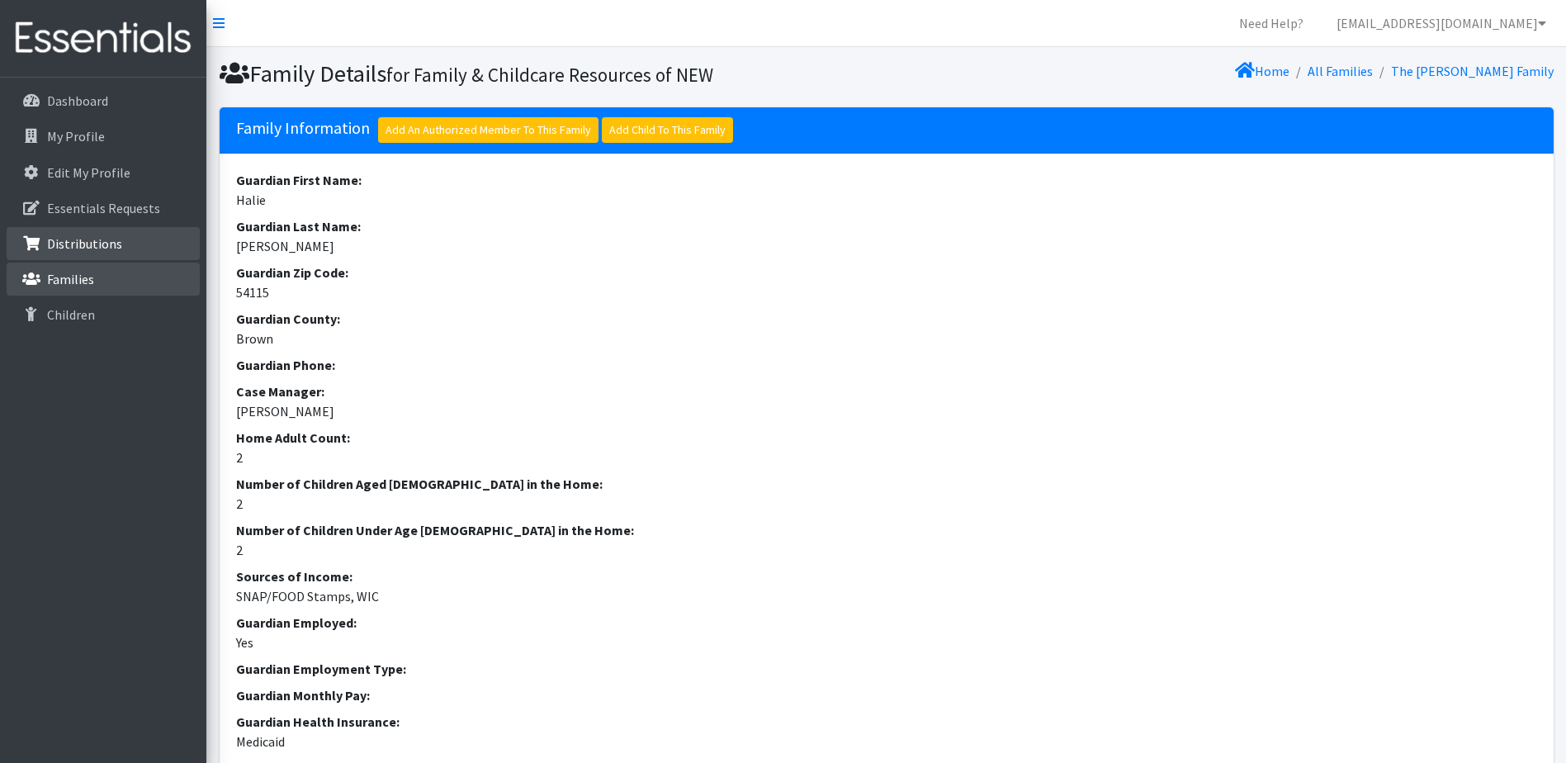
drag, startPoint x: 73, startPoint y: 273, endPoint x: 198, endPoint y: 250, distance: 127.6
click at [74, 273] on p "Families" at bounding box center [70, 279] width 47 height 17
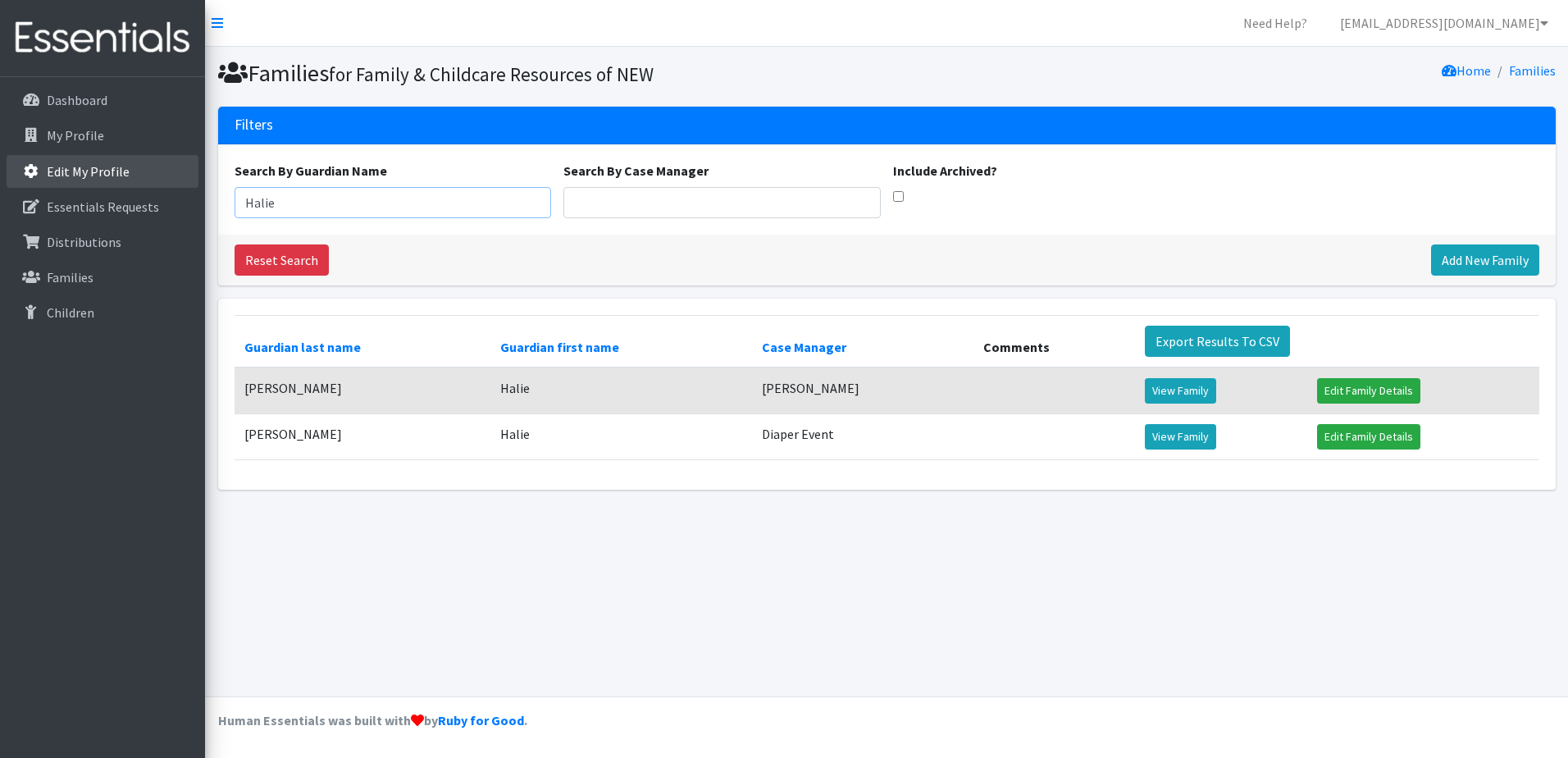
drag, startPoint x: 388, startPoint y: 200, endPoint x: 162, endPoint y: 181, distance: 226.8
click at [162, 181] on div "Need Help? shelby@fcrnew.org My Co-Workers My Profile Logout Dashboard My Profi…" at bounding box center [784, 379] width 1568 height 758
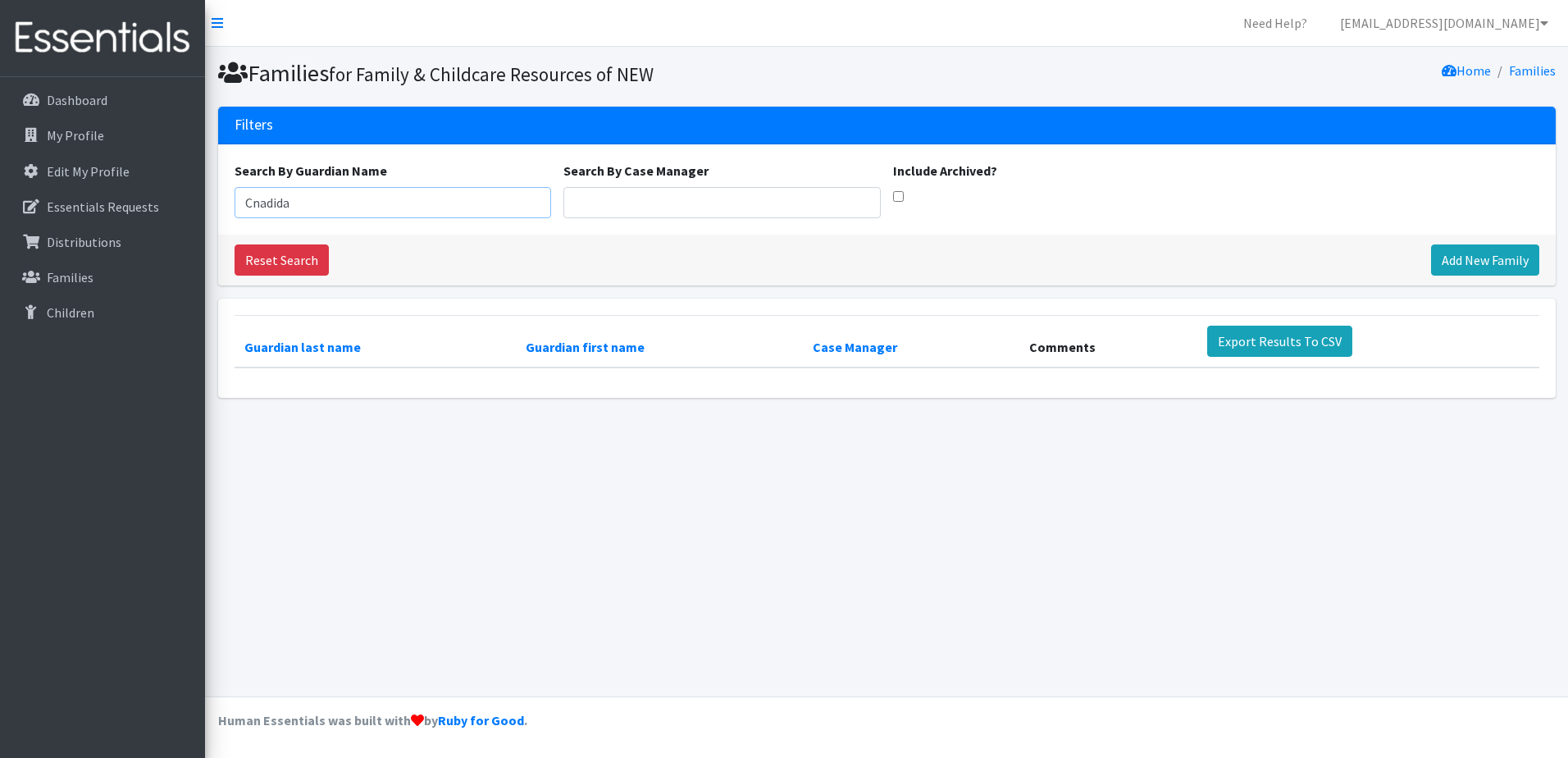
drag, startPoint x: 261, startPoint y: 204, endPoint x: 275, endPoint y: 210, distance: 15.2
type input "Candida"
click at [296, 267] on link "Reset Search" at bounding box center [281, 259] width 94 height 31
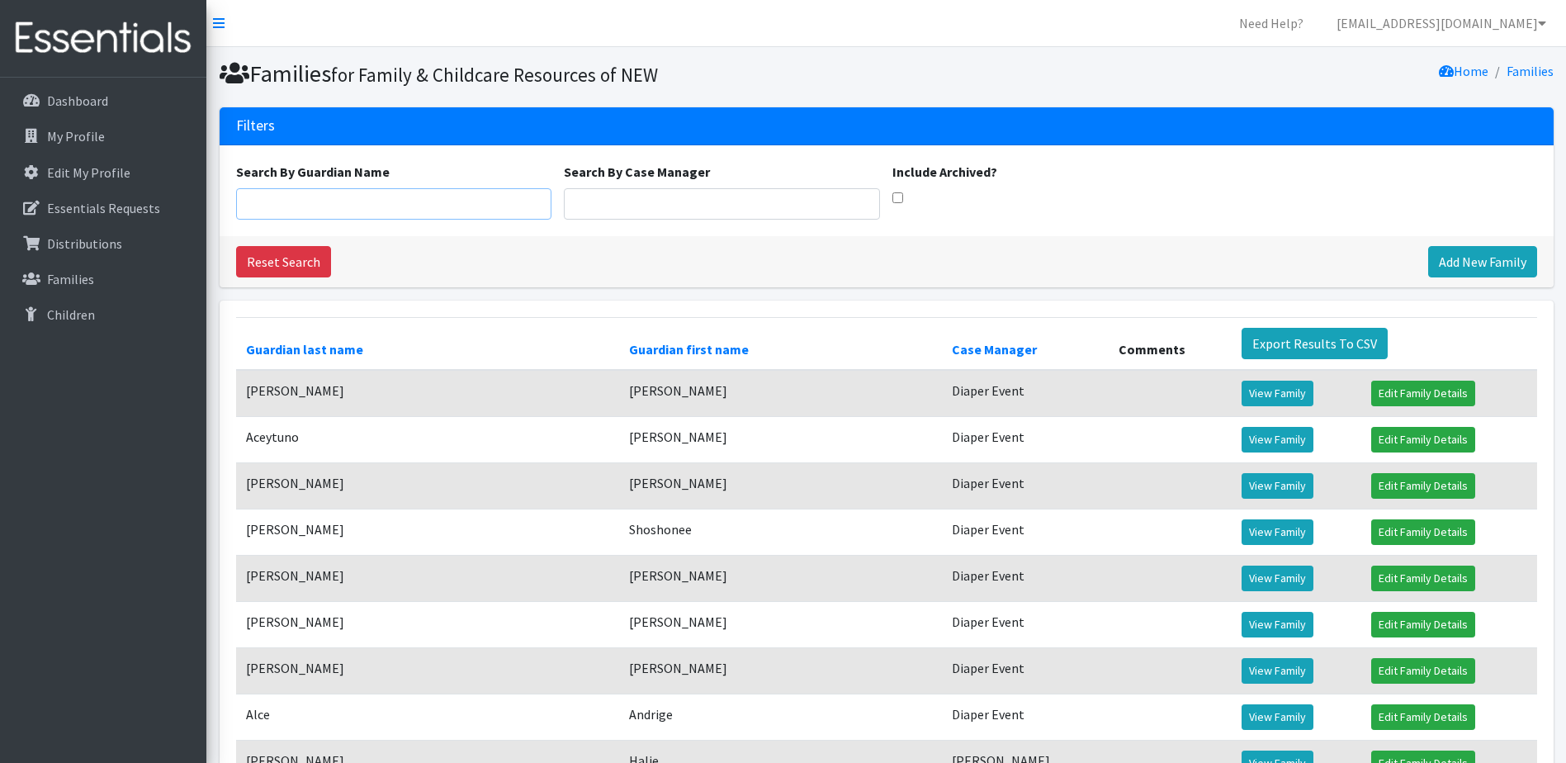
click at [309, 198] on input "Search By Guardian Name" at bounding box center [394, 203] width 316 height 31
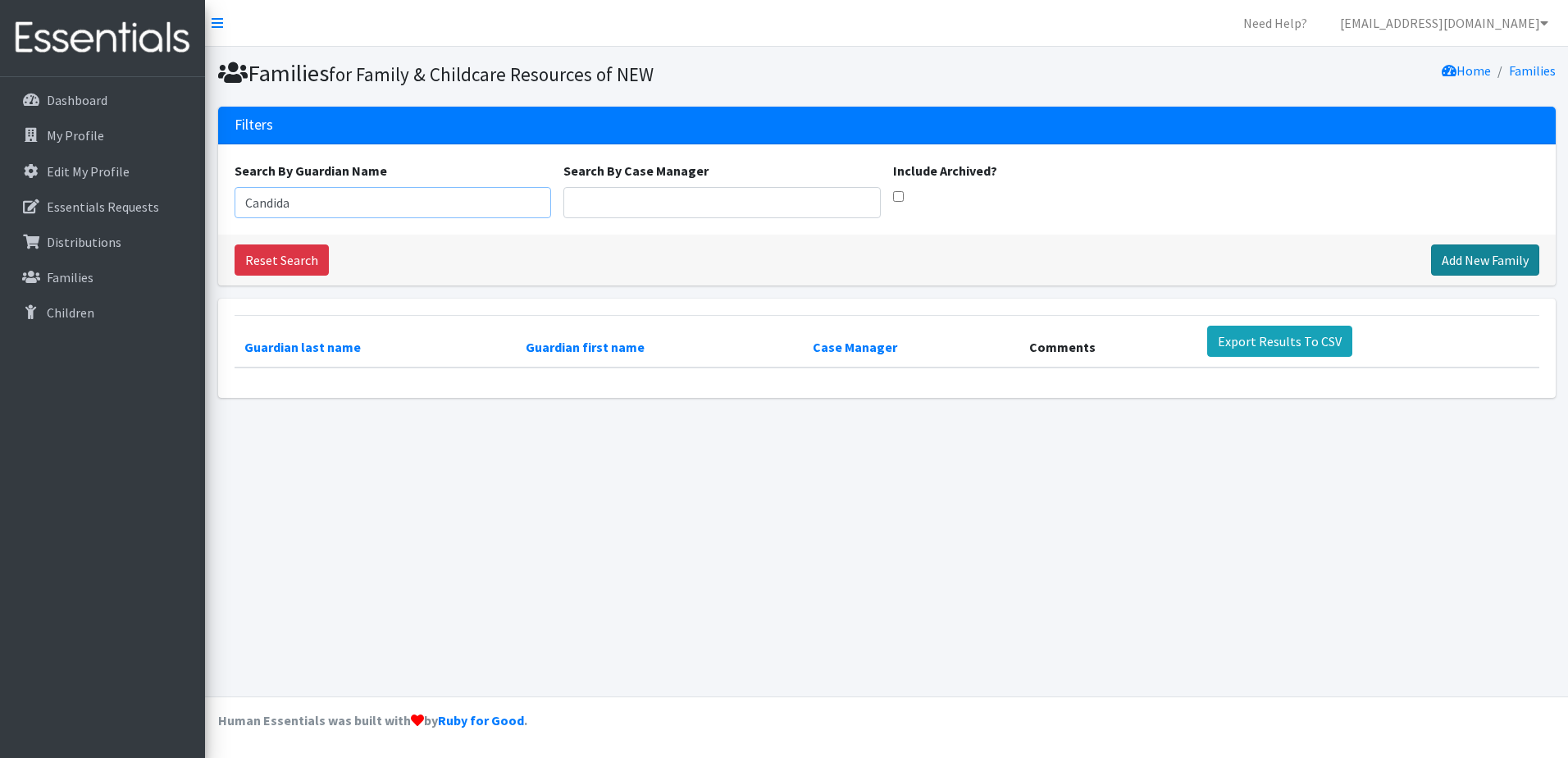
type input "Candida"
click at [1462, 256] on link "Add New Family" at bounding box center [1485, 259] width 108 height 31
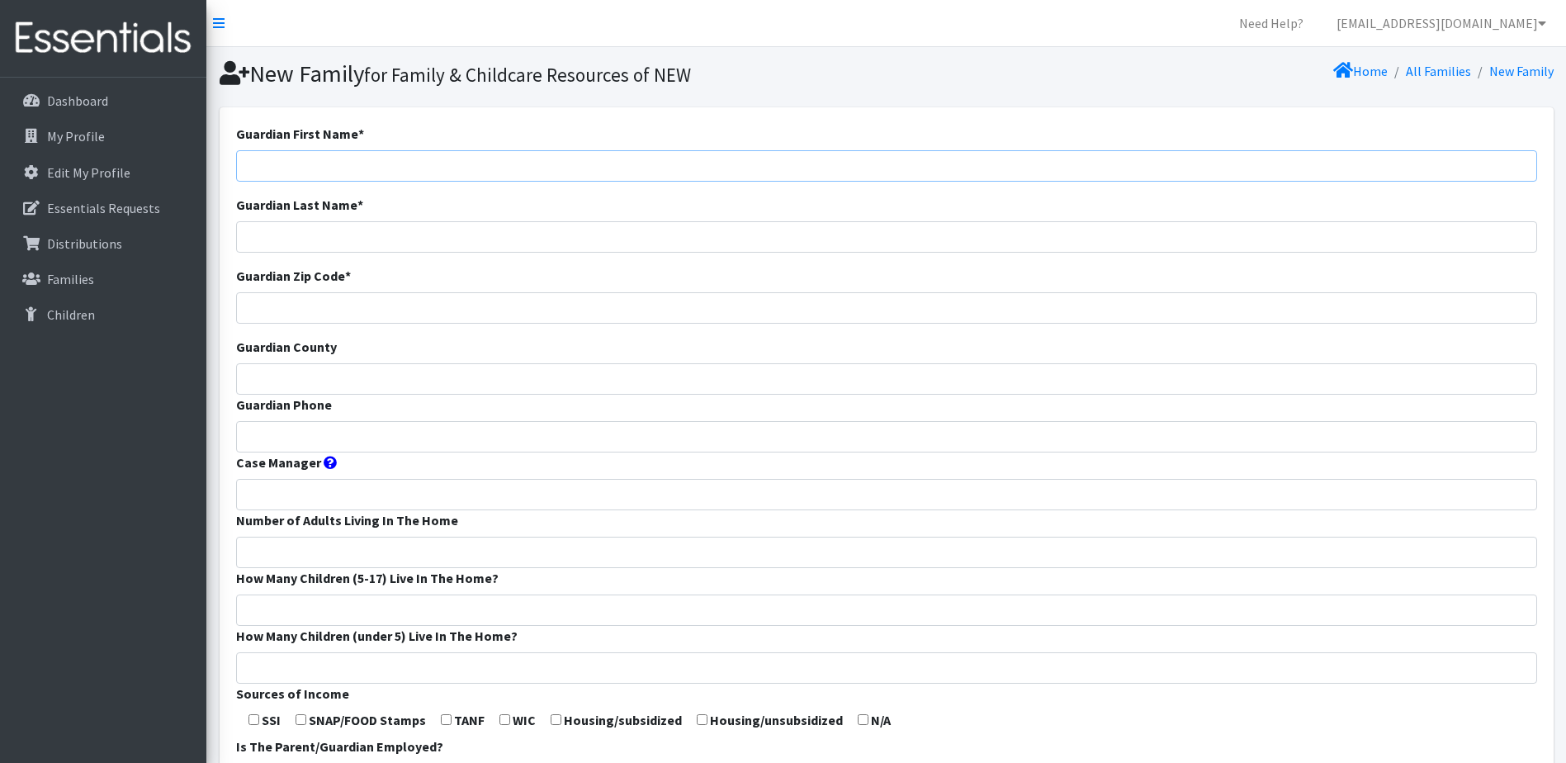
click at [343, 157] on input "Guardian First Name *" at bounding box center [886, 165] width 1301 height 31
type input "[PERSON_NAME]"
type input "54302"
type input "Brown"
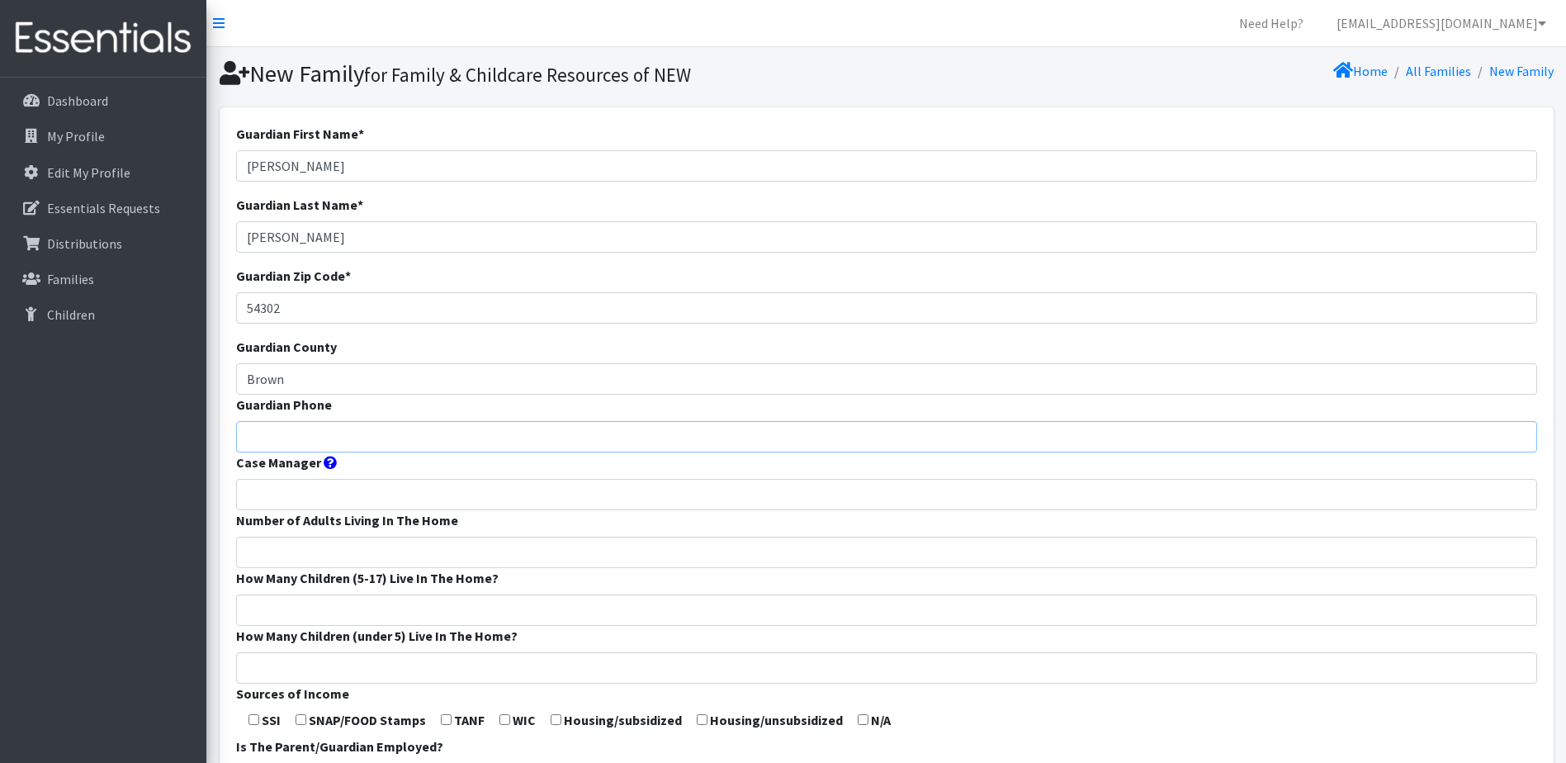
click at [331, 435] on input "Guardian Phone" at bounding box center [886, 436] width 1301 height 31
paste input "8327194540"
type input "8327194540"
click at [263, 499] on input "Case Manager" at bounding box center [886, 494] width 1301 height 31
type input "Diaper Event"
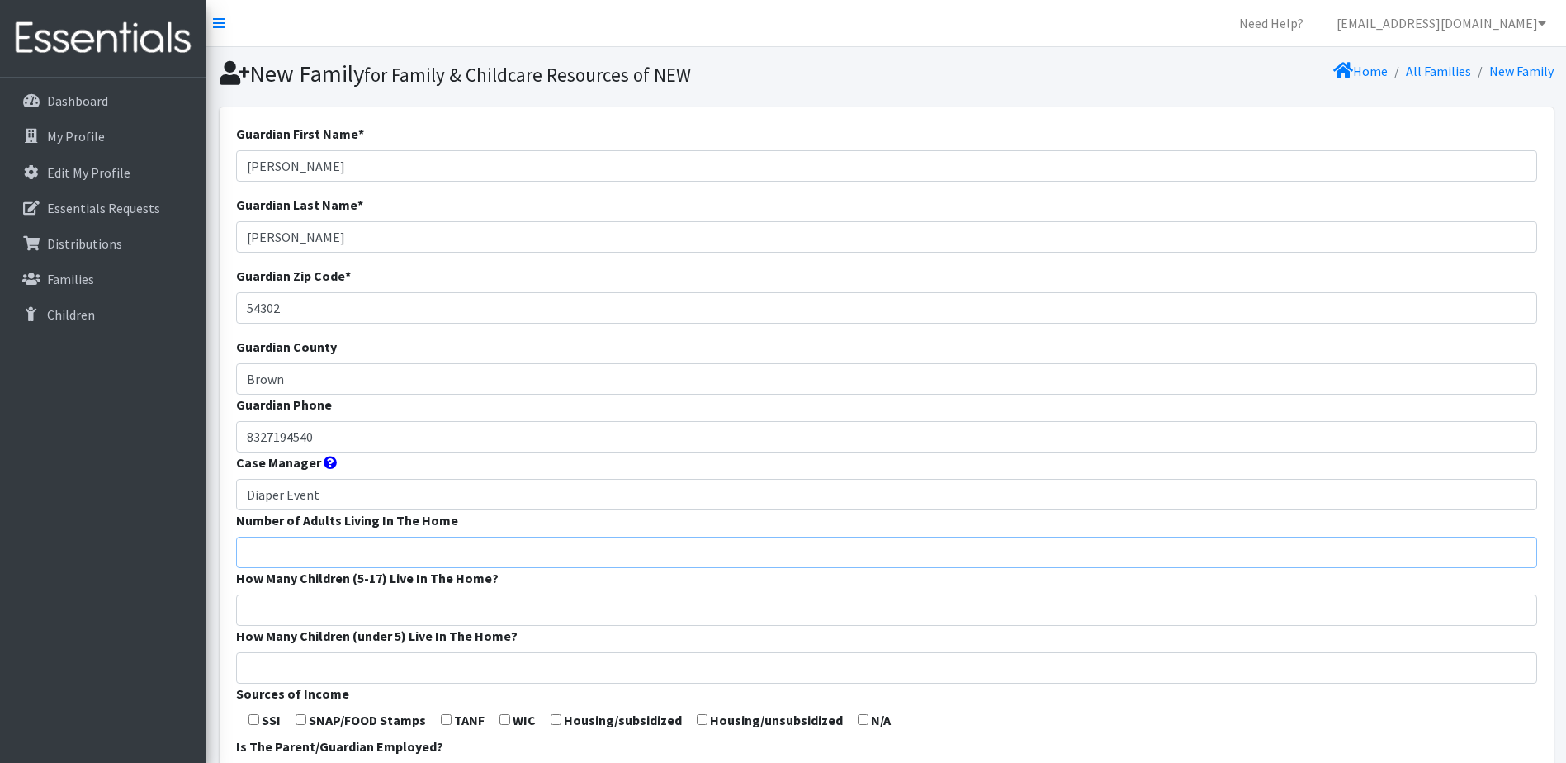
click at [283, 555] on input "Number of Adults Living In The Home" at bounding box center [886, 552] width 1301 height 31
type input "2"
click at [304, 602] on input "How Many Children (5-17) Live In The Home?" at bounding box center [886, 610] width 1301 height 31
type input "1"
click at [305, 675] on input "How Many Children (under 5) Live In The Home?" at bounding box center [886, 667] width 1301 height 31
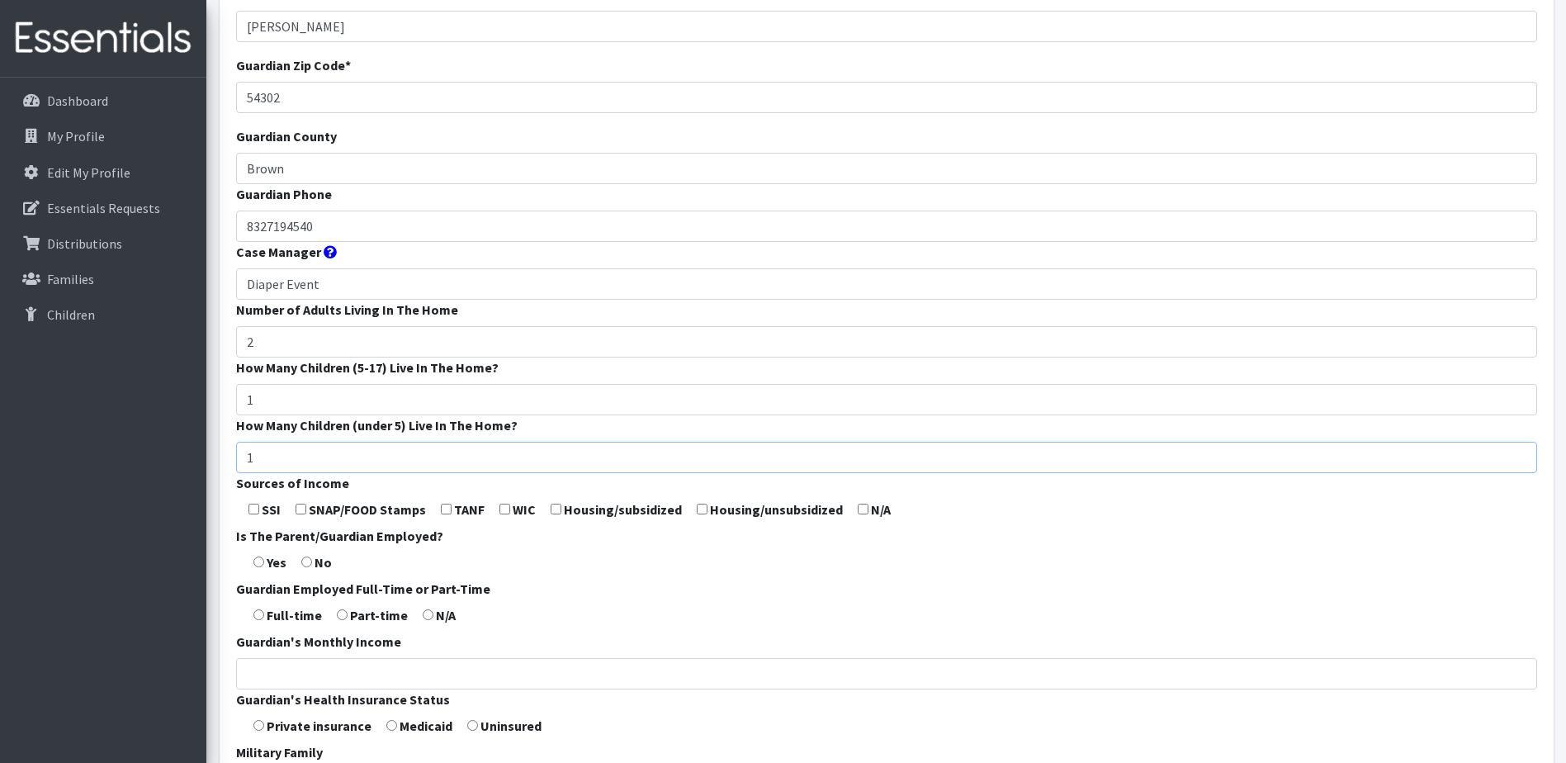
scroll to position [248, 0]
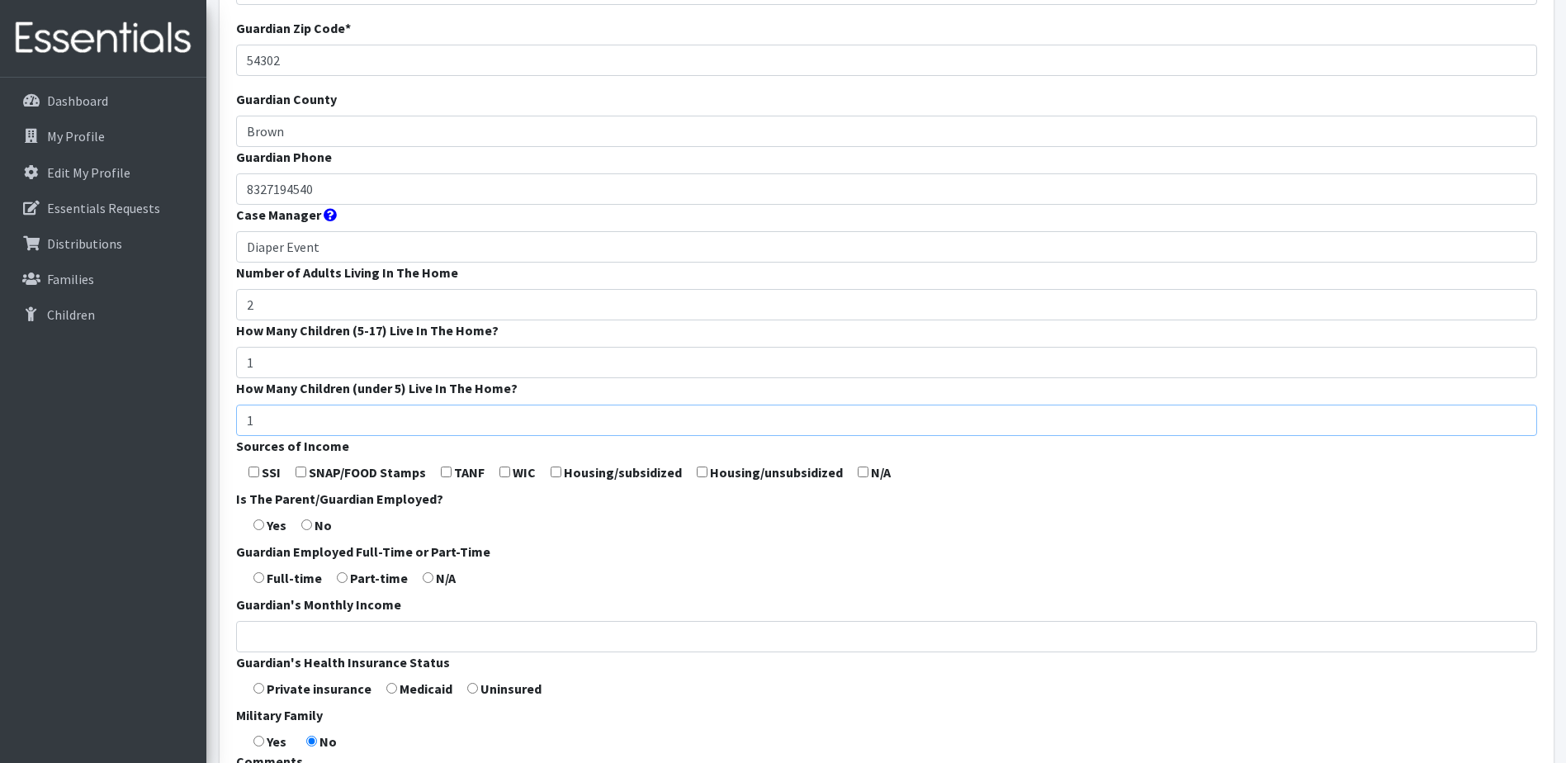
type input "1"
click at [502, 473] on input "checkbox" at bounding box center [505, 472] width 11 height 11
checkbox input "true"
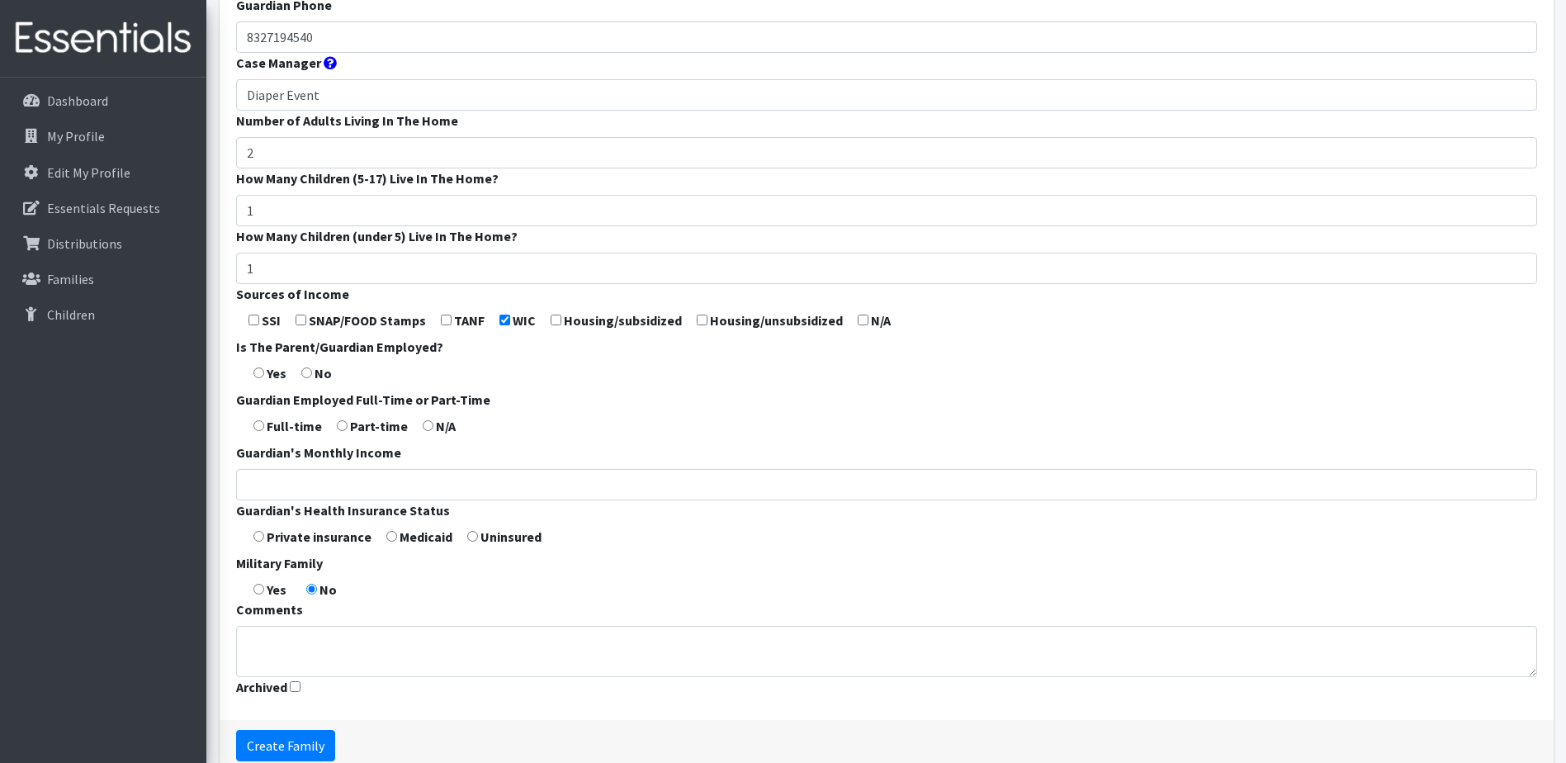
scroll to position [413, 0]
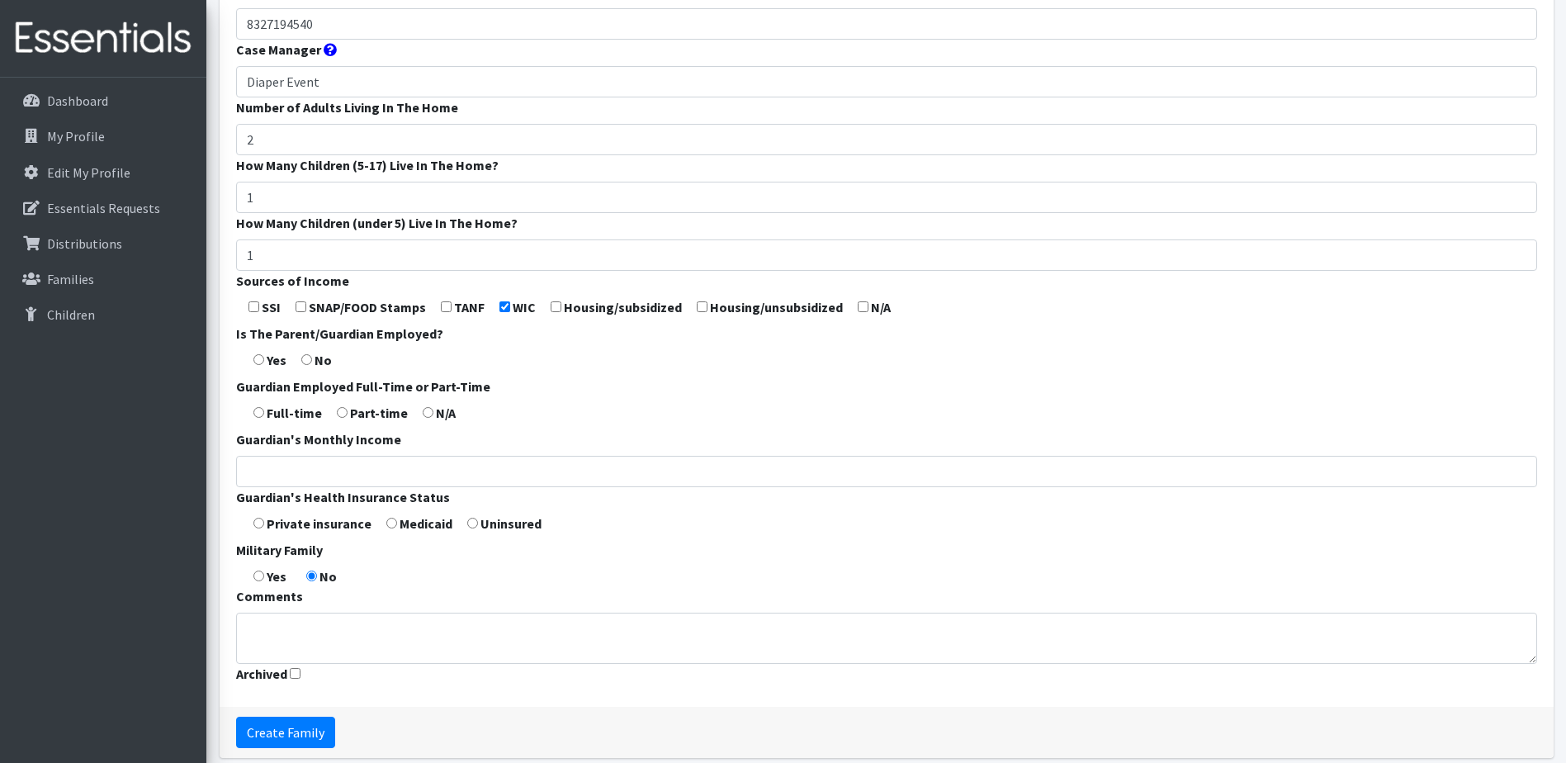
click at [263, 360] on input "radio" at bounding box center [259, 359] width 11 height 11
radio input "true"
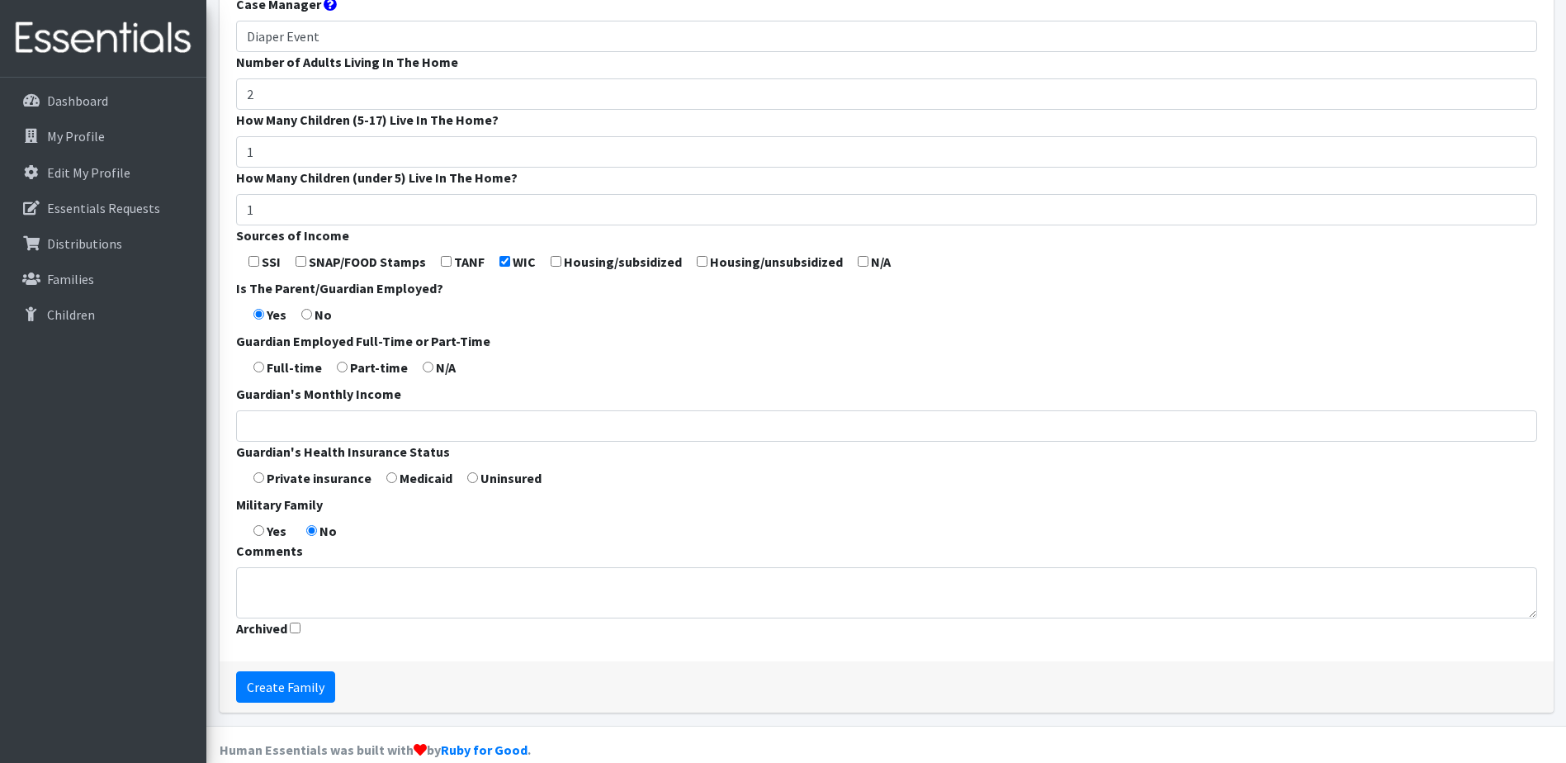
scroll to position [483, 0]
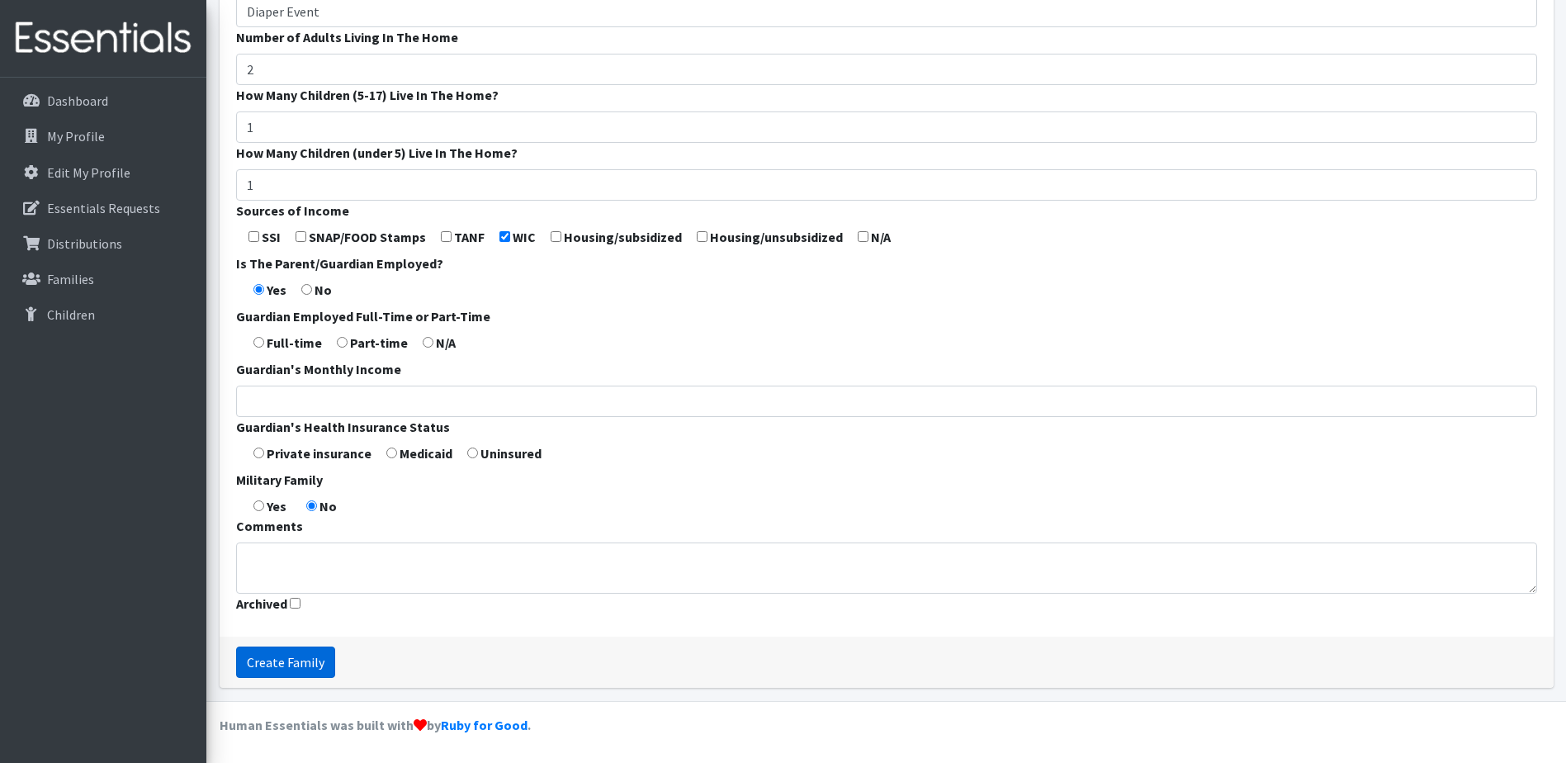
click at [307, 662] on input "Create Family" at bounding box center [285, 662] width 99 height 31
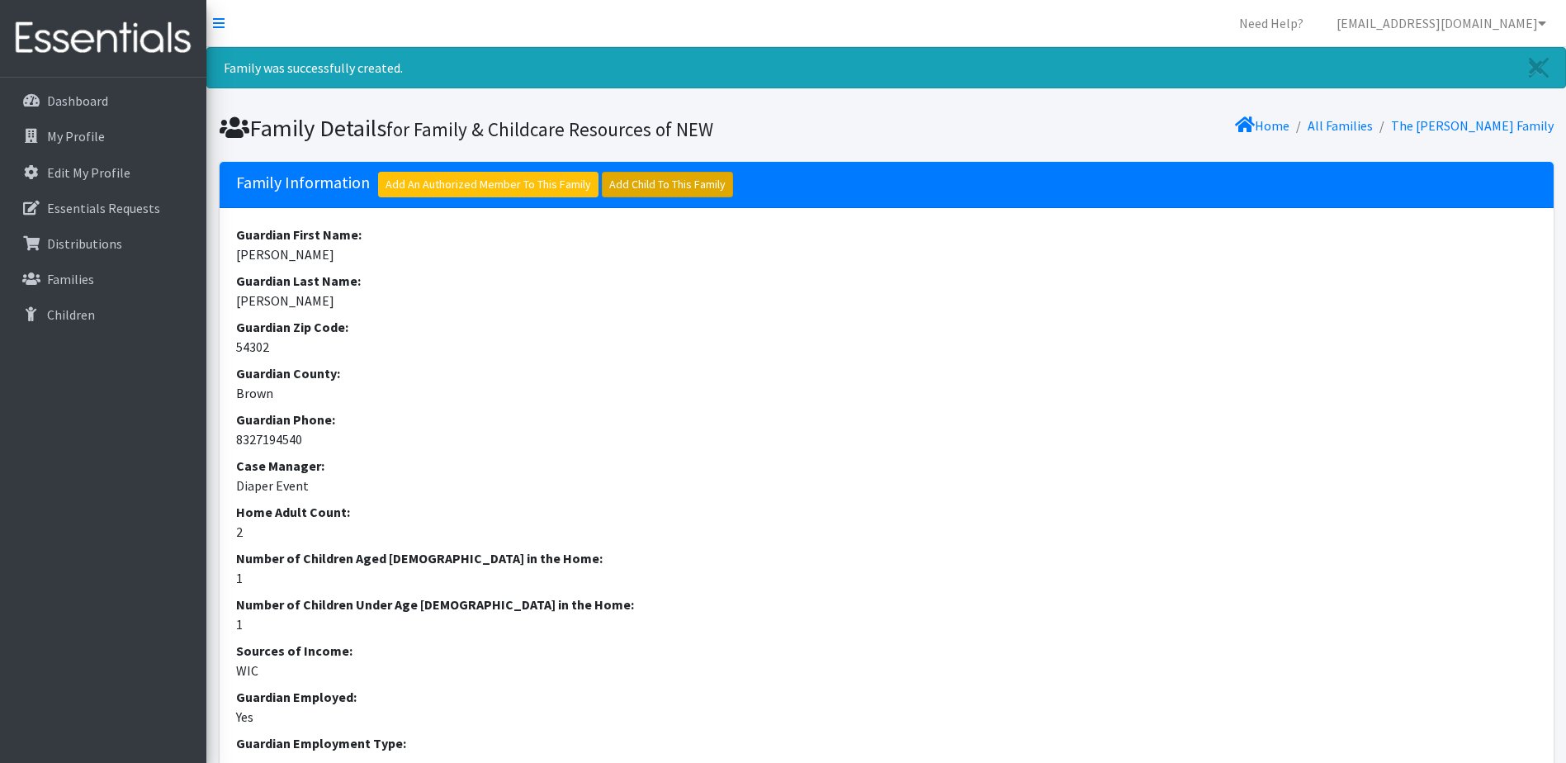
click at [684, 182] on link "Add Child To This Family" at bounding box center [667, 185] width 131 height 26
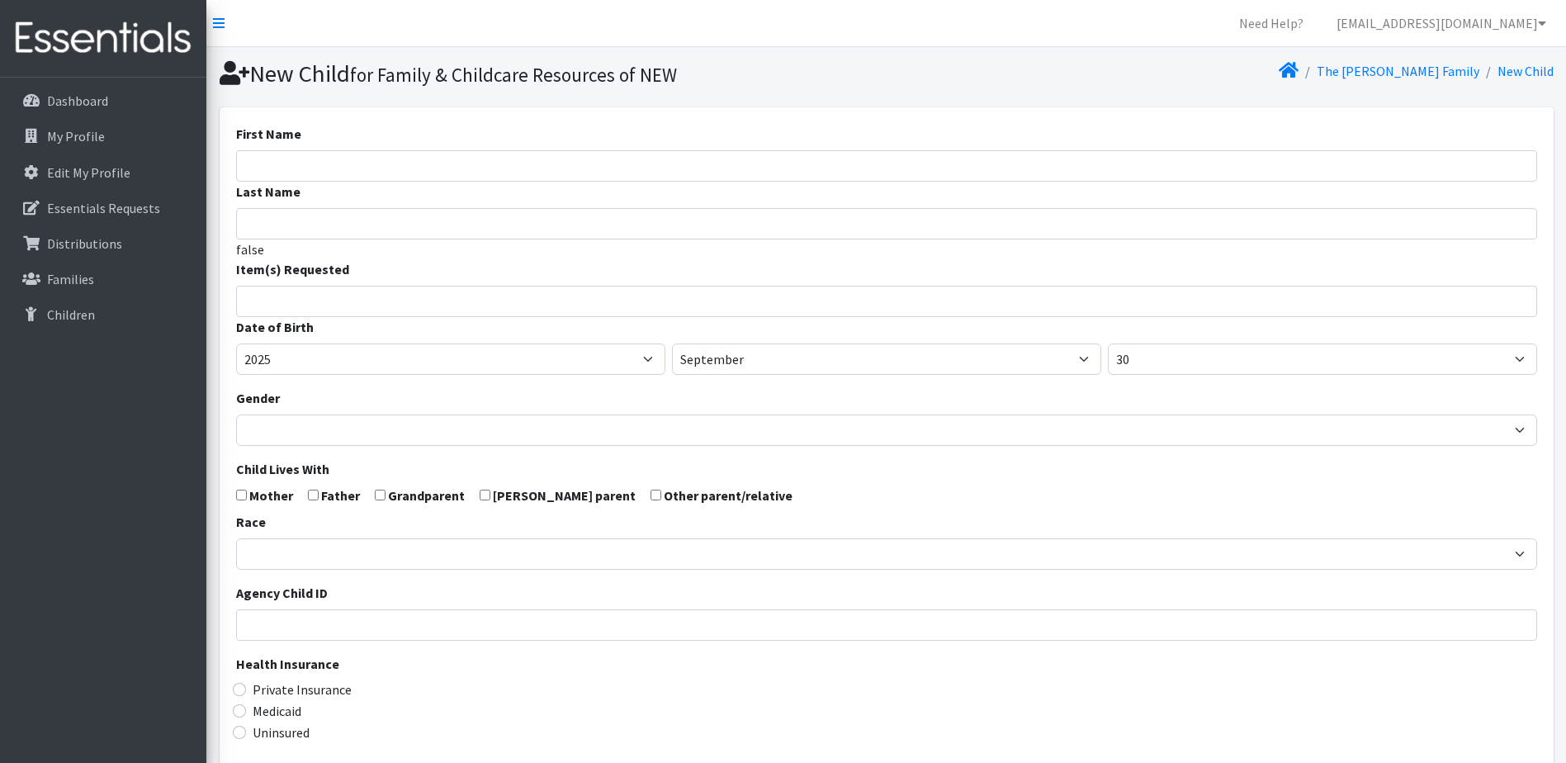
select select
drag, startPoint x: 320, startPoint y: 163, endPoint x: 321, endPoint y: 151, distance: 11.6
click at [320, 158] on input "First Name" at bounding box center [886, 165] width 1301 height 31
type input "[PERSON_NAME]"
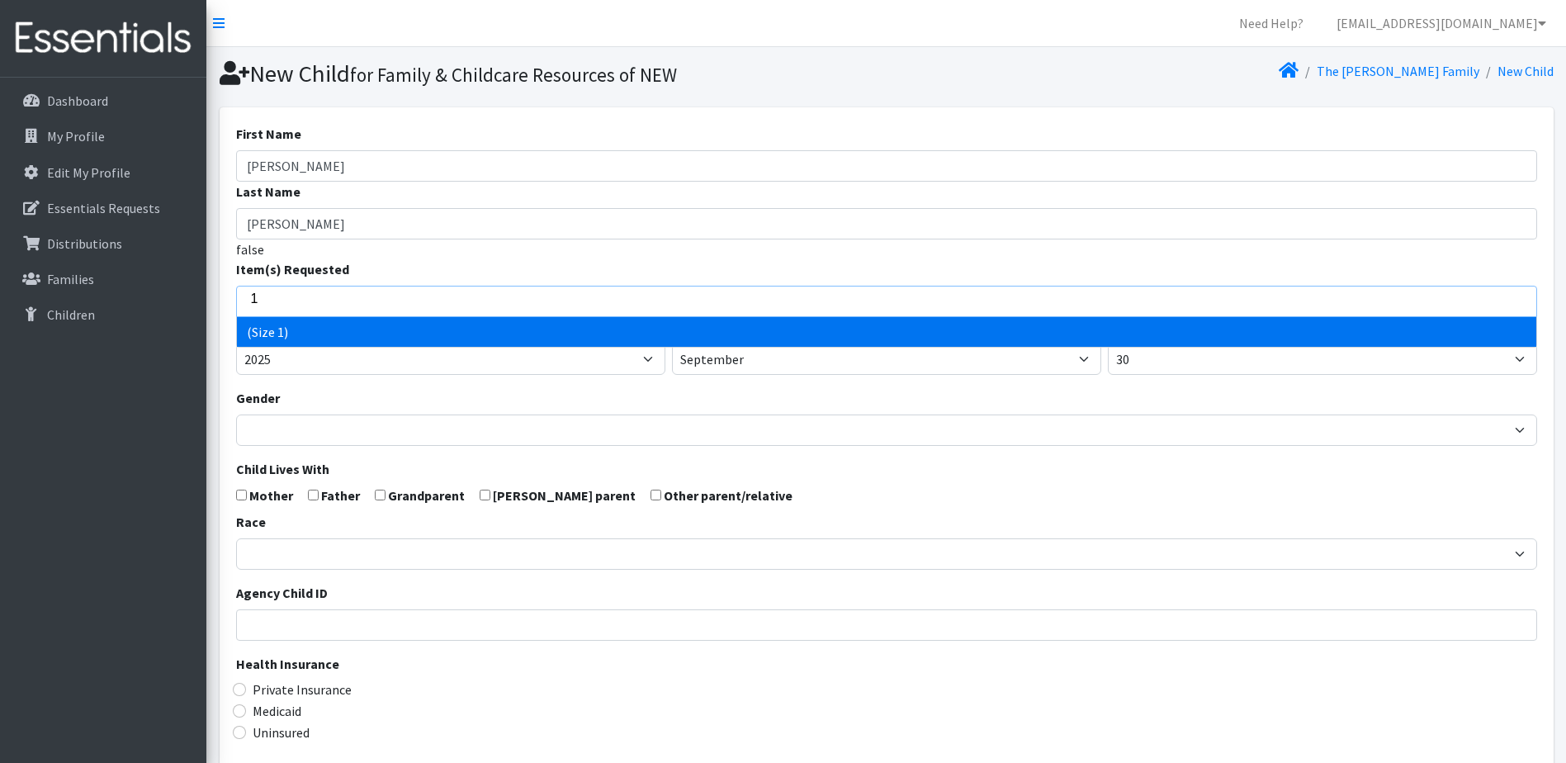
type input "1"
select select "14509"
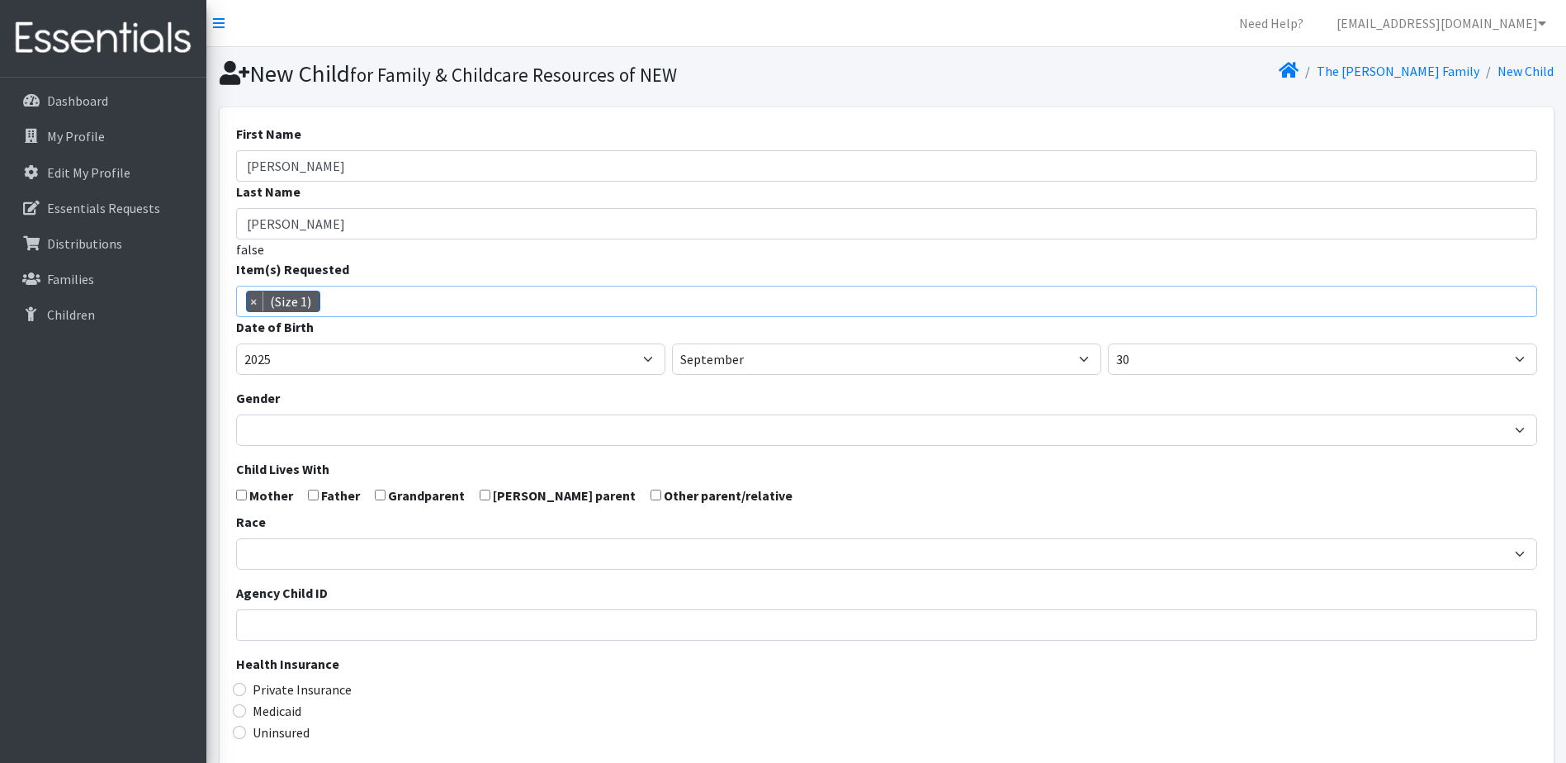
scroll to position [35, 0]
click at [308, 359] on select "2005 2006 2007 2008 2009 2010 2011 2012 2013 2014 2015 2016 2017 2018 2019 2020…" at bounding box center [450, 359] width 429 height 31
click at [716, 358] on select "January February March April May June July August September October November De…" at bounding box center [886, 359] width 429 height 31
select select "8"
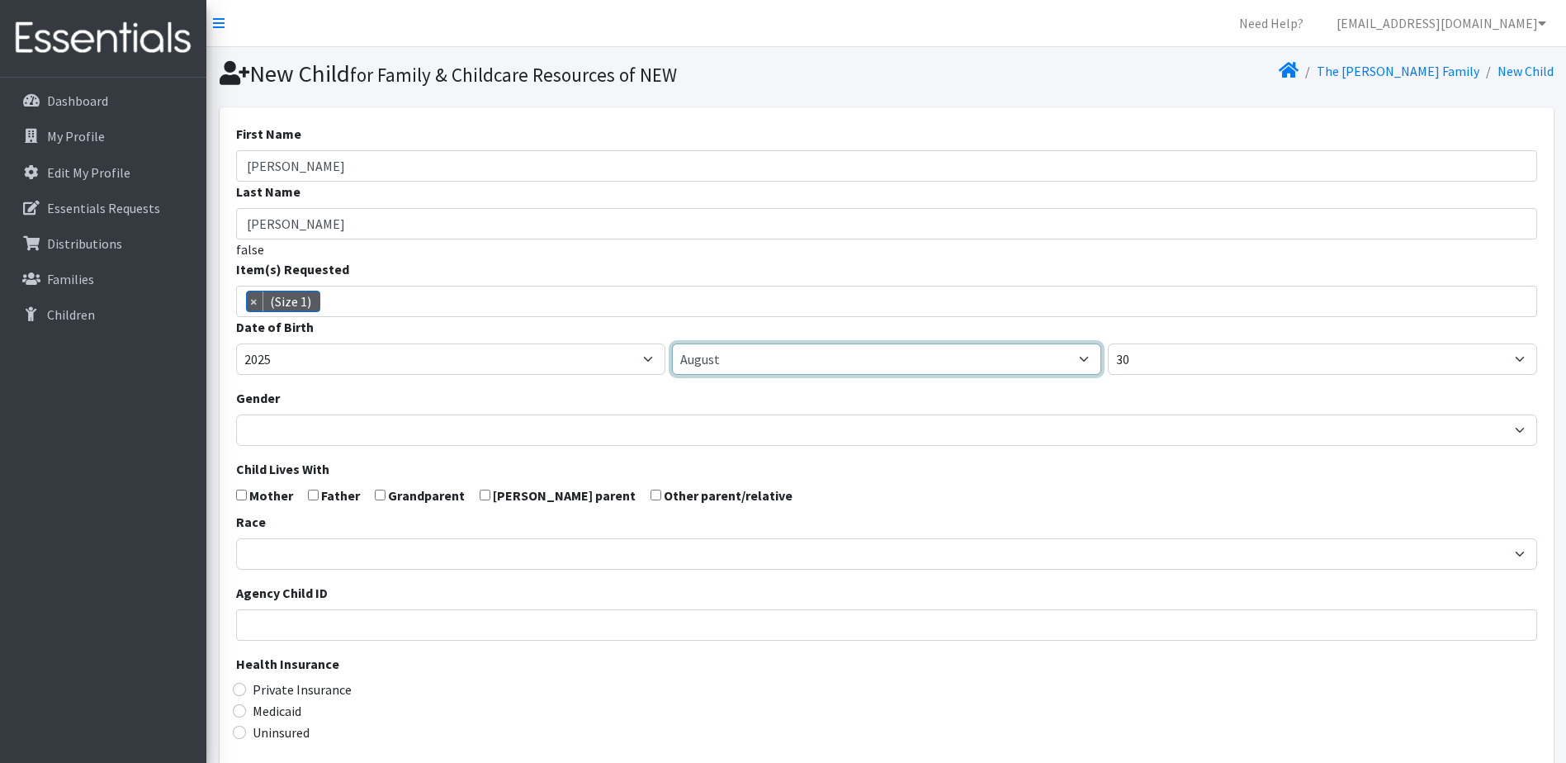
click at [672, 344] on select "January February March April May June July August September October November De…" at bounding box center [886, 359] width 429 height 31
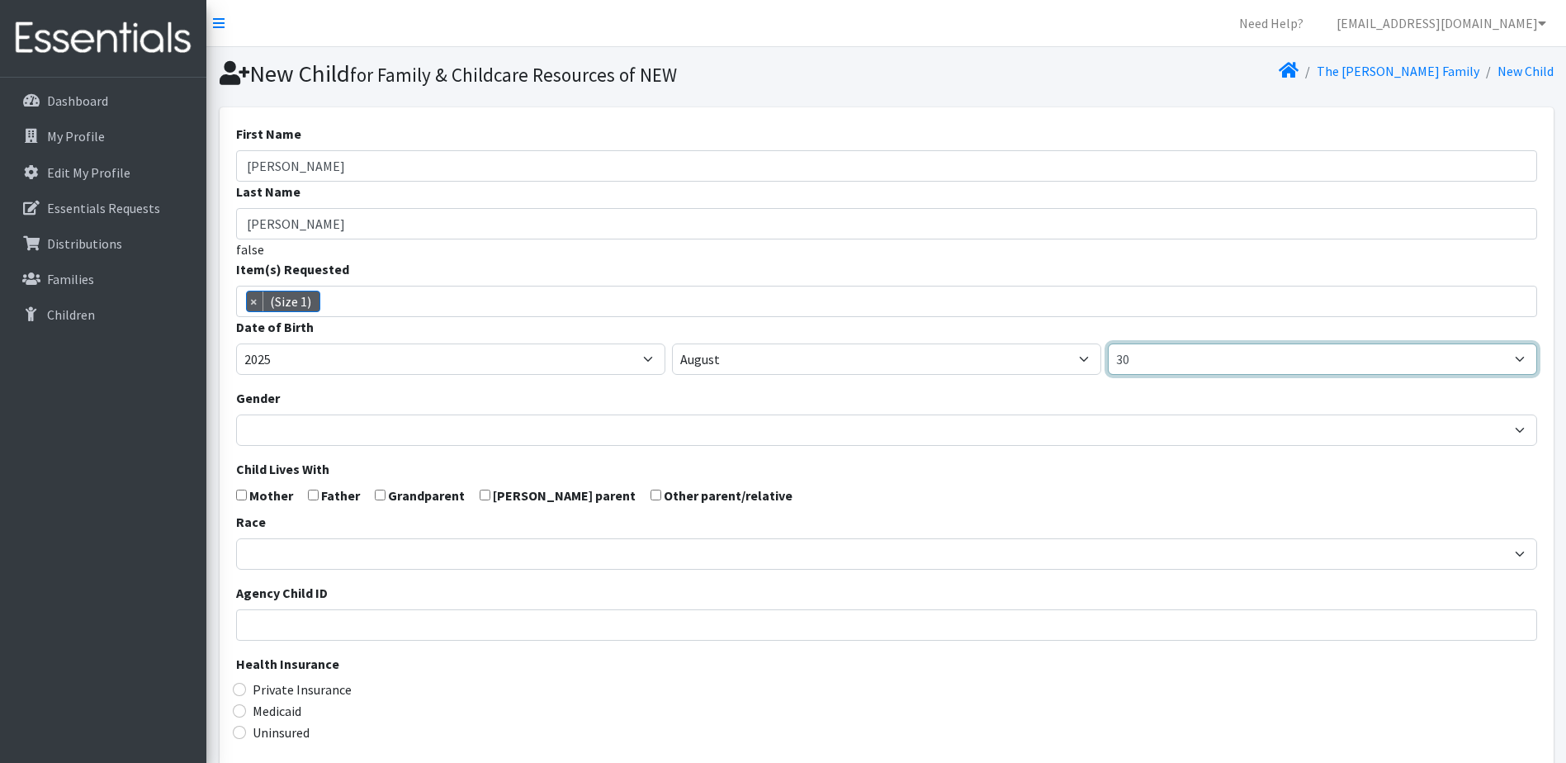
click at [1186, 364] on select "1 2 3 4 5 6 7 8 9 10 11 12 13 14 15 16 17 18 19 20 21 22 23 24 25 26 27 28 29 3…" at bounding box center [1322, 359] width 429 height 31
select select "19"
click at [1108, 344] on select "1 2 3 4 5 6 7 8 9 10 11 12 13 14 15 16 17 18 19 20 21 22 23 24 25 26 27 28 29 3…" at bounding box center [1322, 359] width 429 height 31
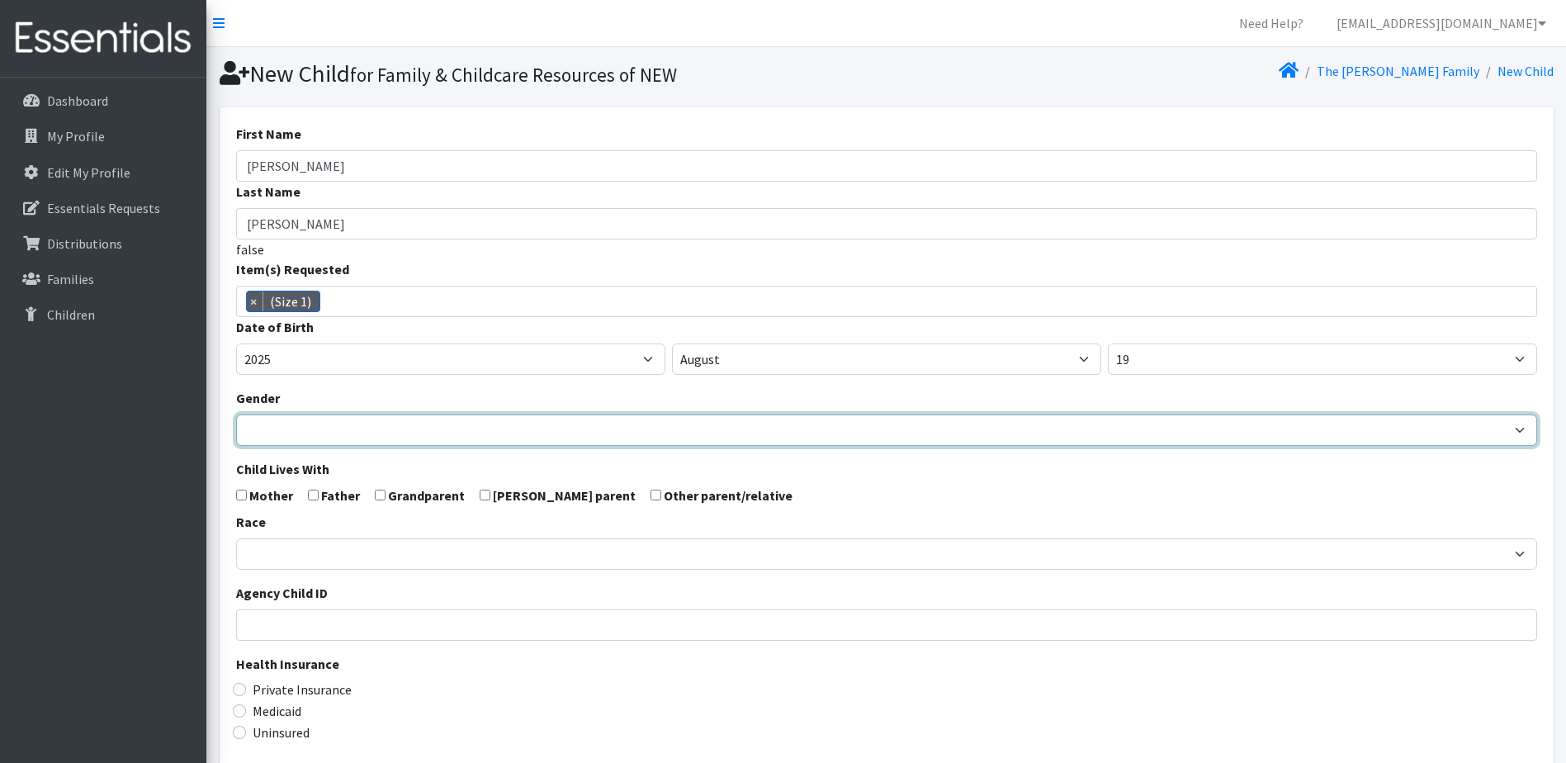
click at [398, 426] on select "Male Female" at bounding box center [886, 430] width 1301 height 31
select select "[DEMOGRAPHIC_DATA]"
click at [236, 415] on select "Male Female" at bounding box center [886, 430] width 1301 height 31
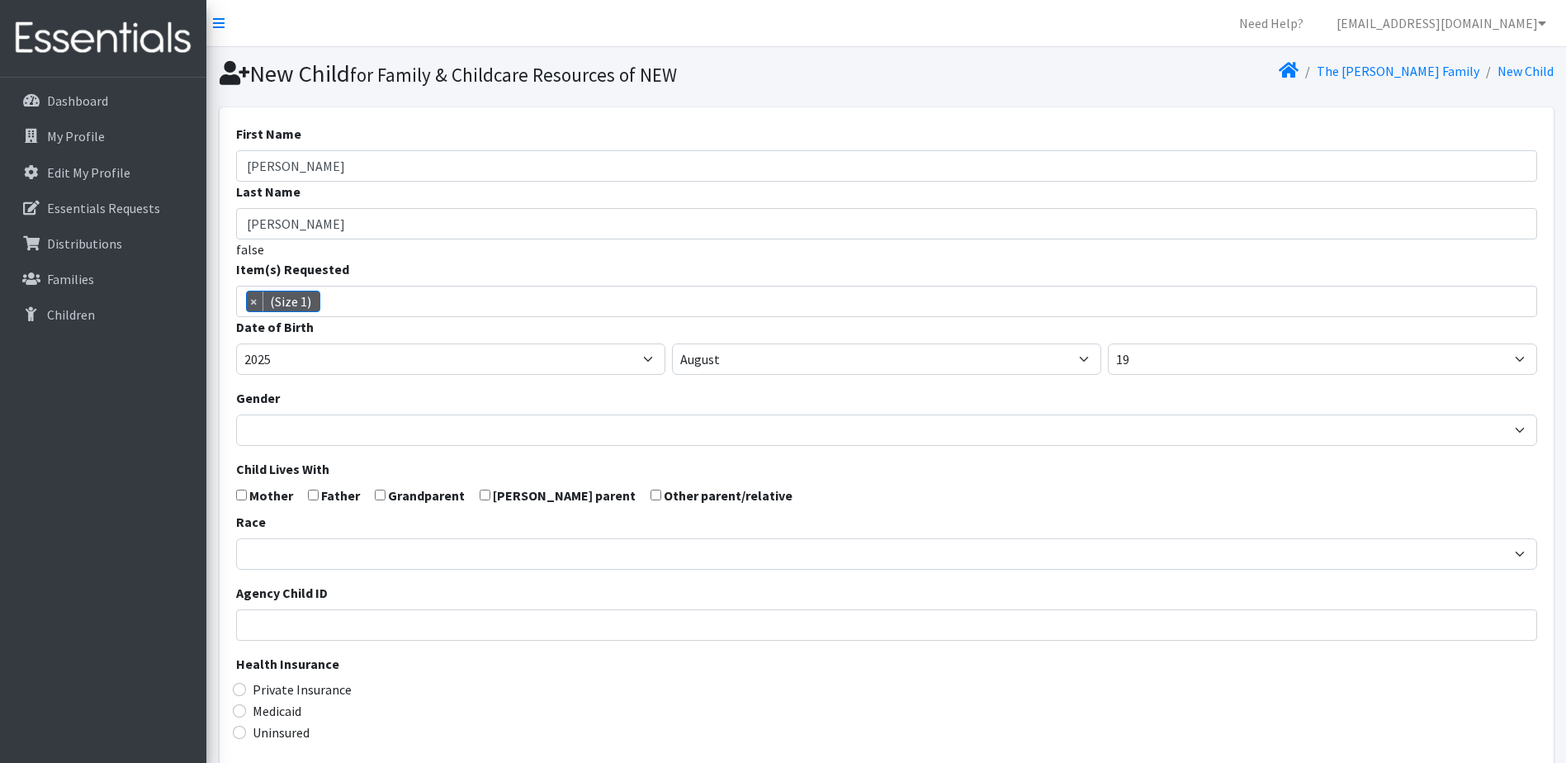
click at [239, 492] on input "checkbox" at bounding box center [241, 495] width 11 height 11
checkbox input "true"
click at [309, 493] on input "checkbox" at bounding box center [313, 495] width 11 height 11
checkbox input "true"
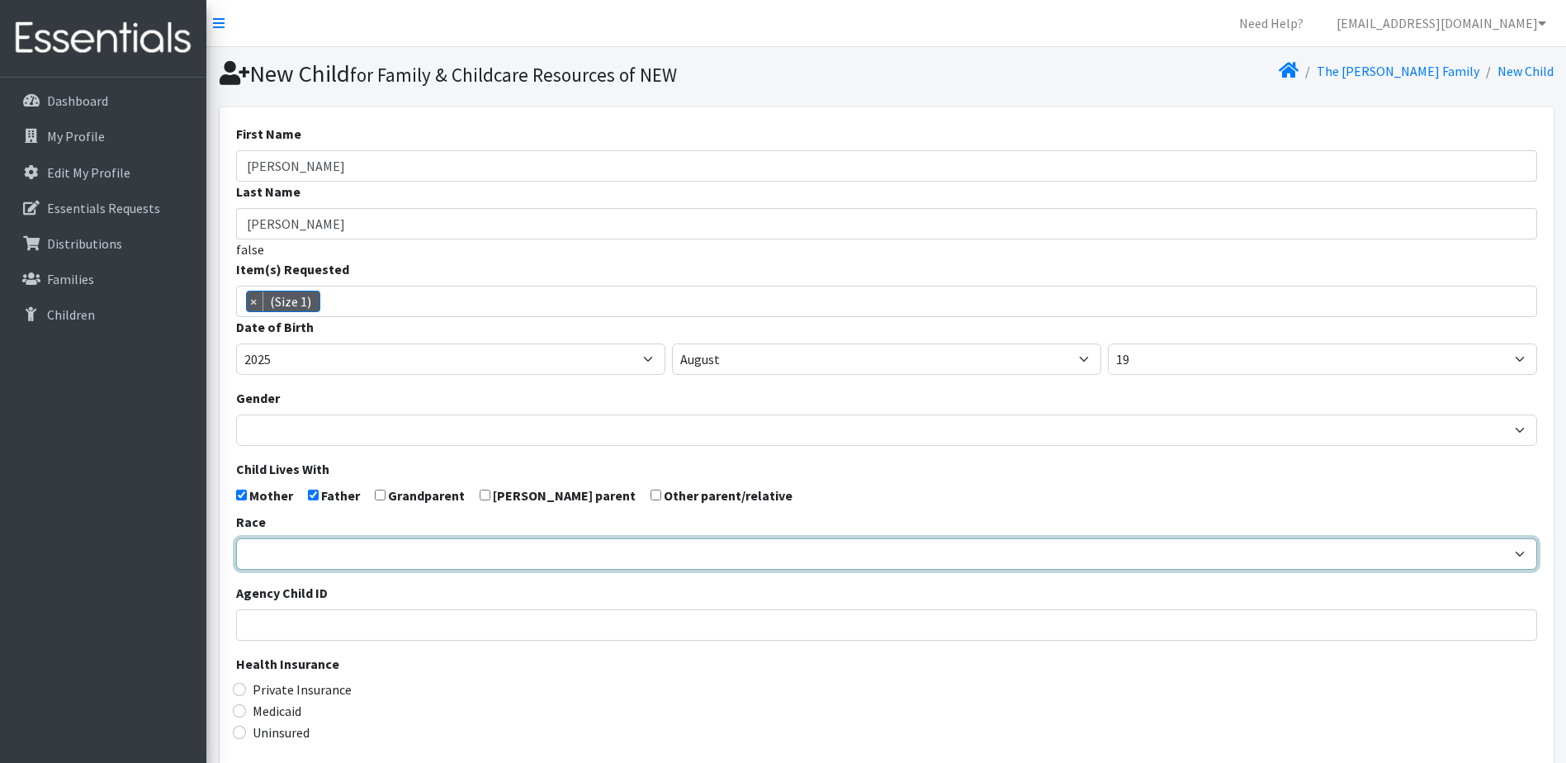
click at [302, 551] on select "African American Caucasian Hispanic Asian American Indian Pacific Islander Mult…" at bounding box center [886, 553] width 1301 height 31
select select "[DEMOGRAPHIC_DATA]"
click at [236, 538] on select "African American Caucasian Hispanic Asian American Indian Pacific Islander Mult…" at bounding box center [886, 553] width 1301 height 31
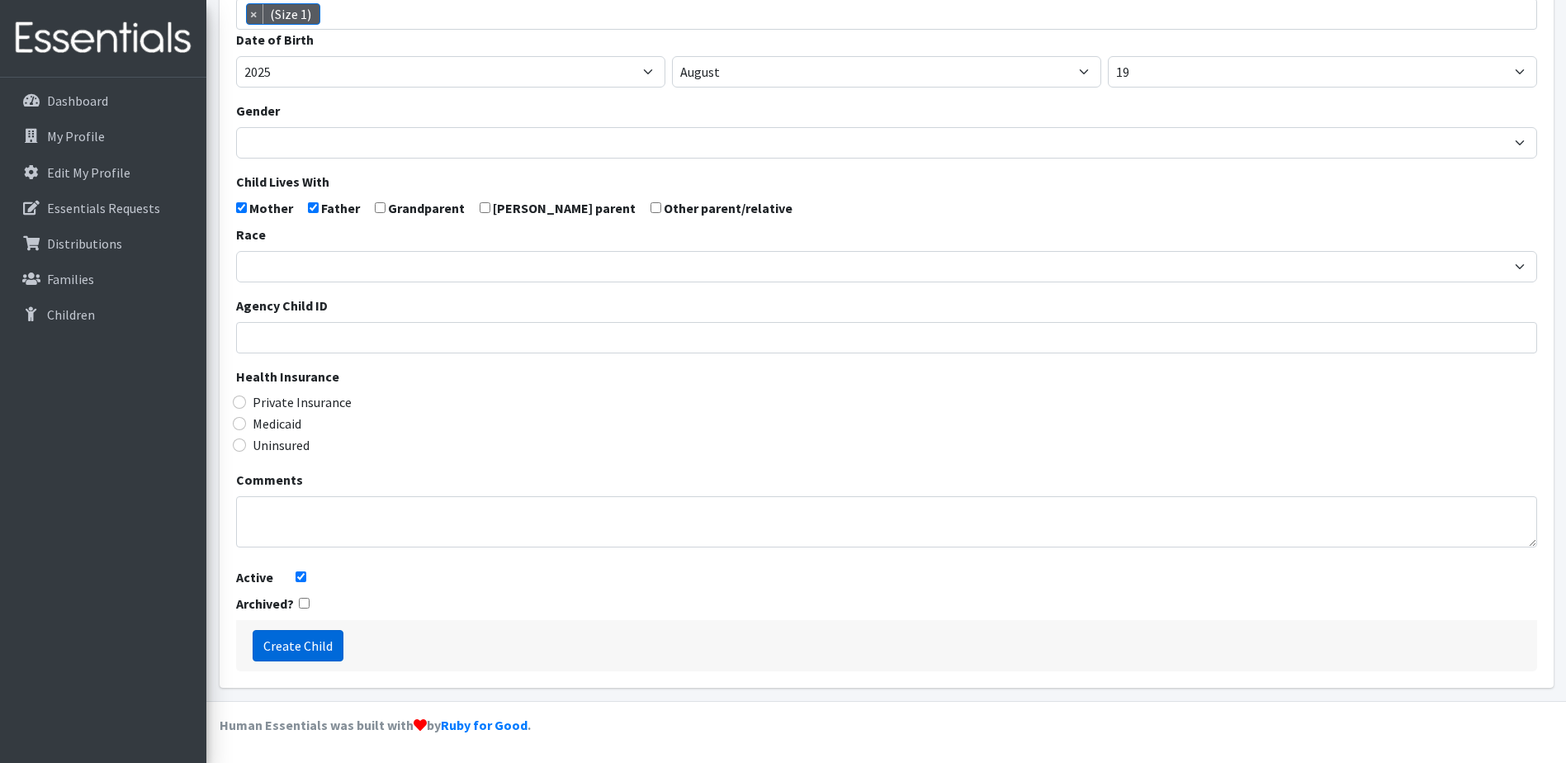
click at [320, 645] on input "Create Child" at bounding box center [298, 645] width 91 height 31
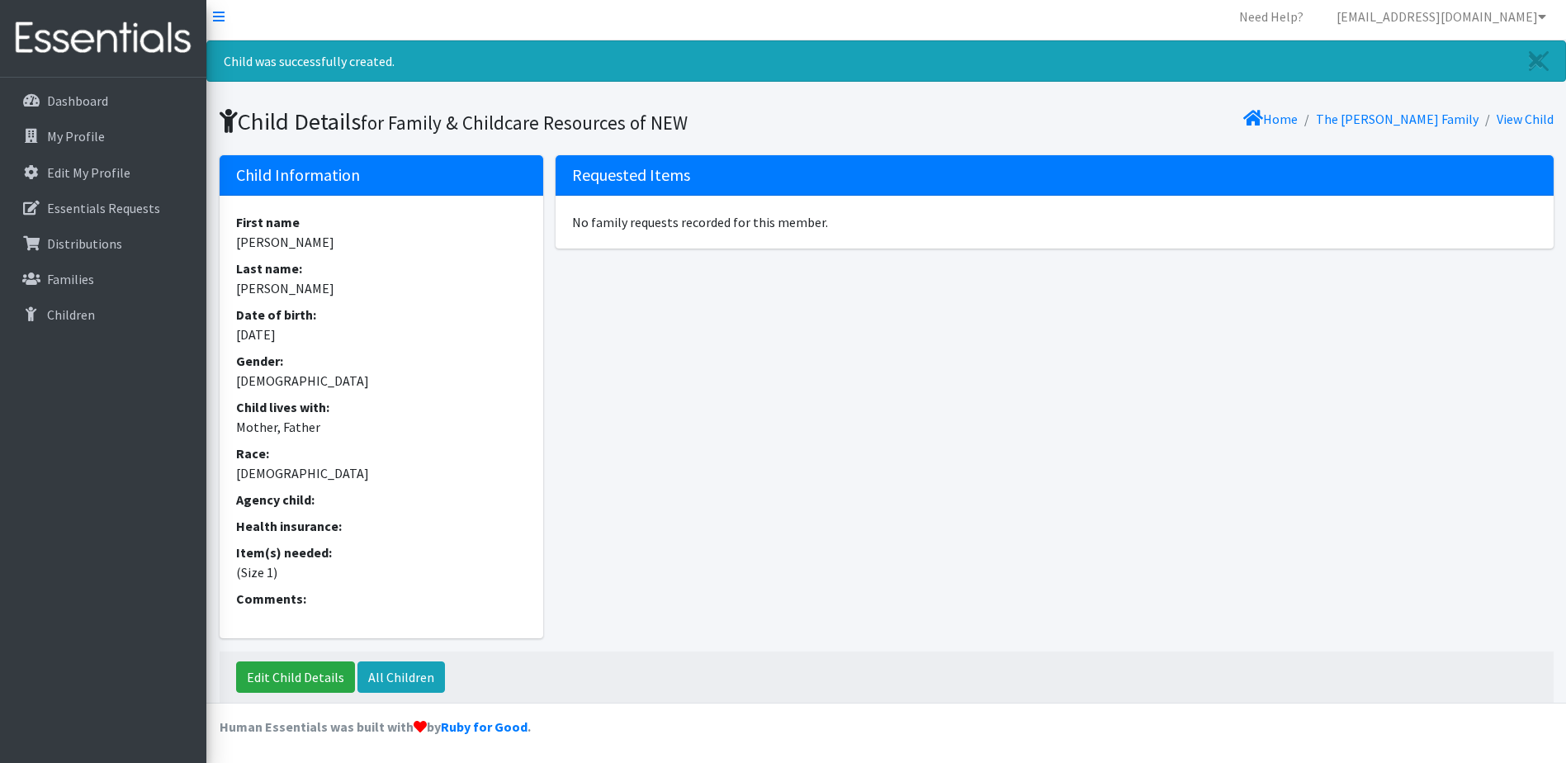
scroll to position [8, 0]
